Goal: Task Accomplishment & Management: Manage account settings

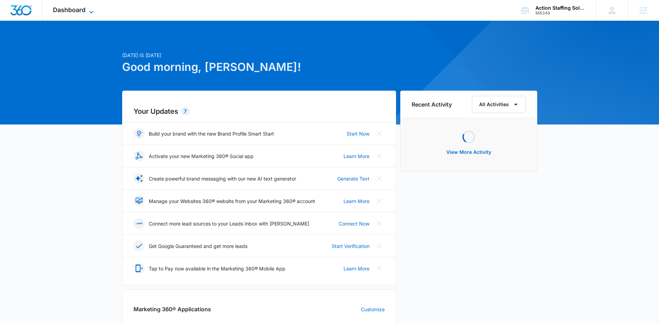
click at [88, 12] on icon at bounding box center [91, 12] width 8 height 8
